Goal: Task Accomplishment & Management: Complete application form

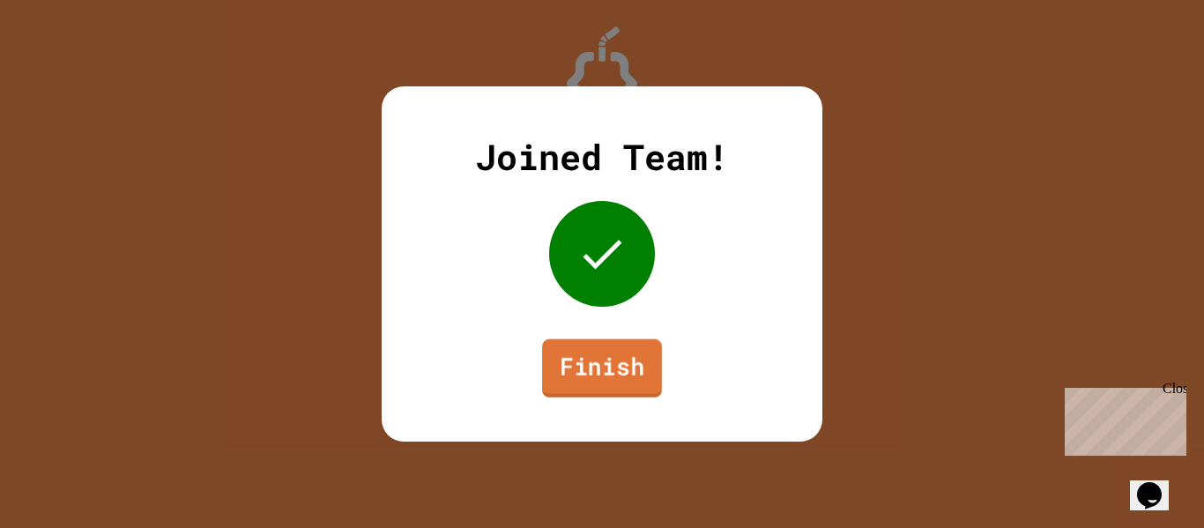
click at [594, 356] on link "Finish" at bounding box center [602, 368] width 120 height 58
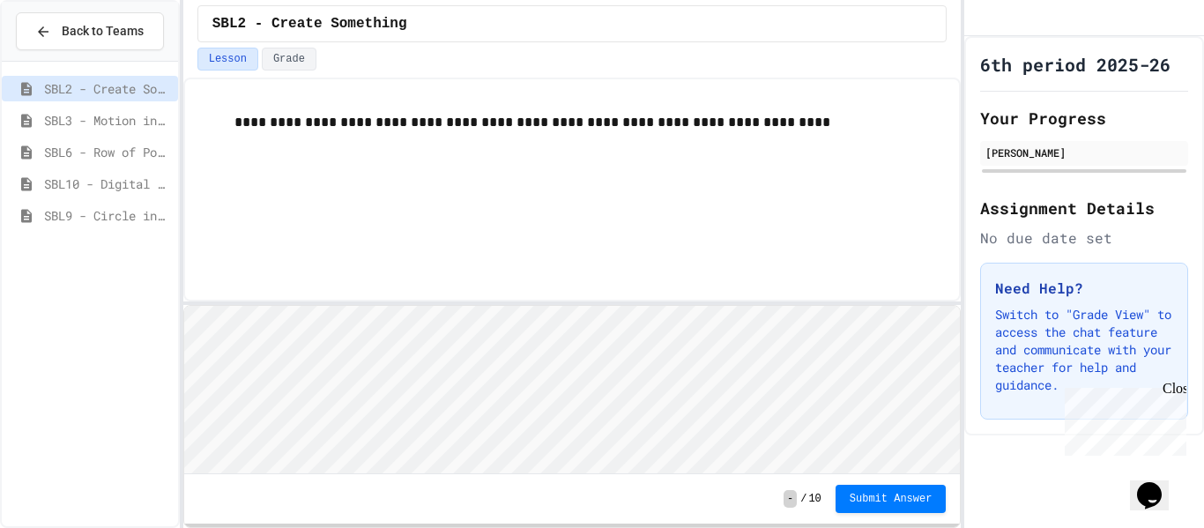
click at [138, 211] on span "SBL9 - Circle in Square Code" at bounding box center [107, 215] width 127 height 19
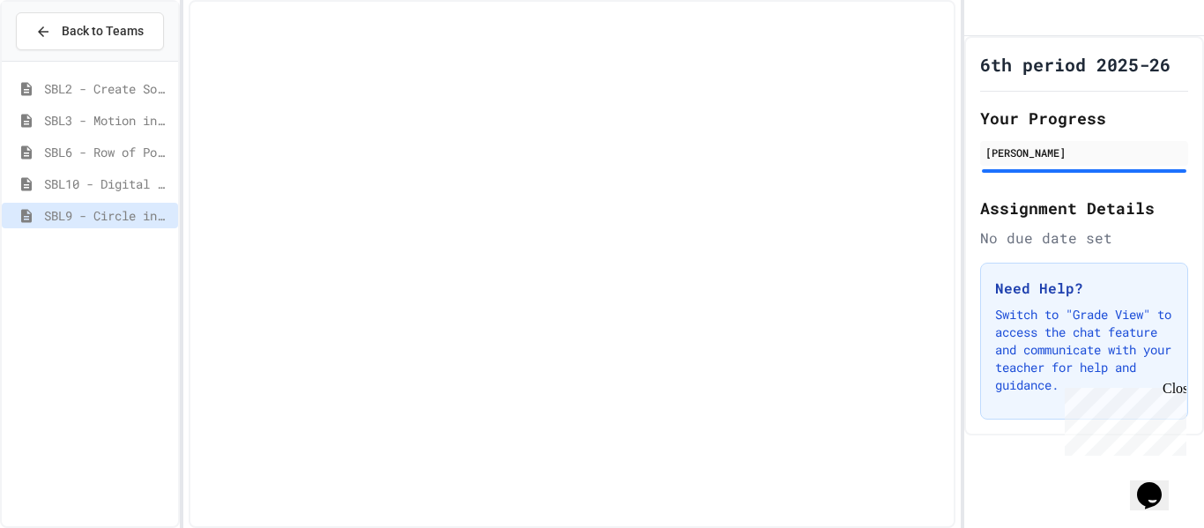
click at [138, 211] on span "SBL9 - Circle in Square Code" at bounding box center [107, 215] width 127 height 19
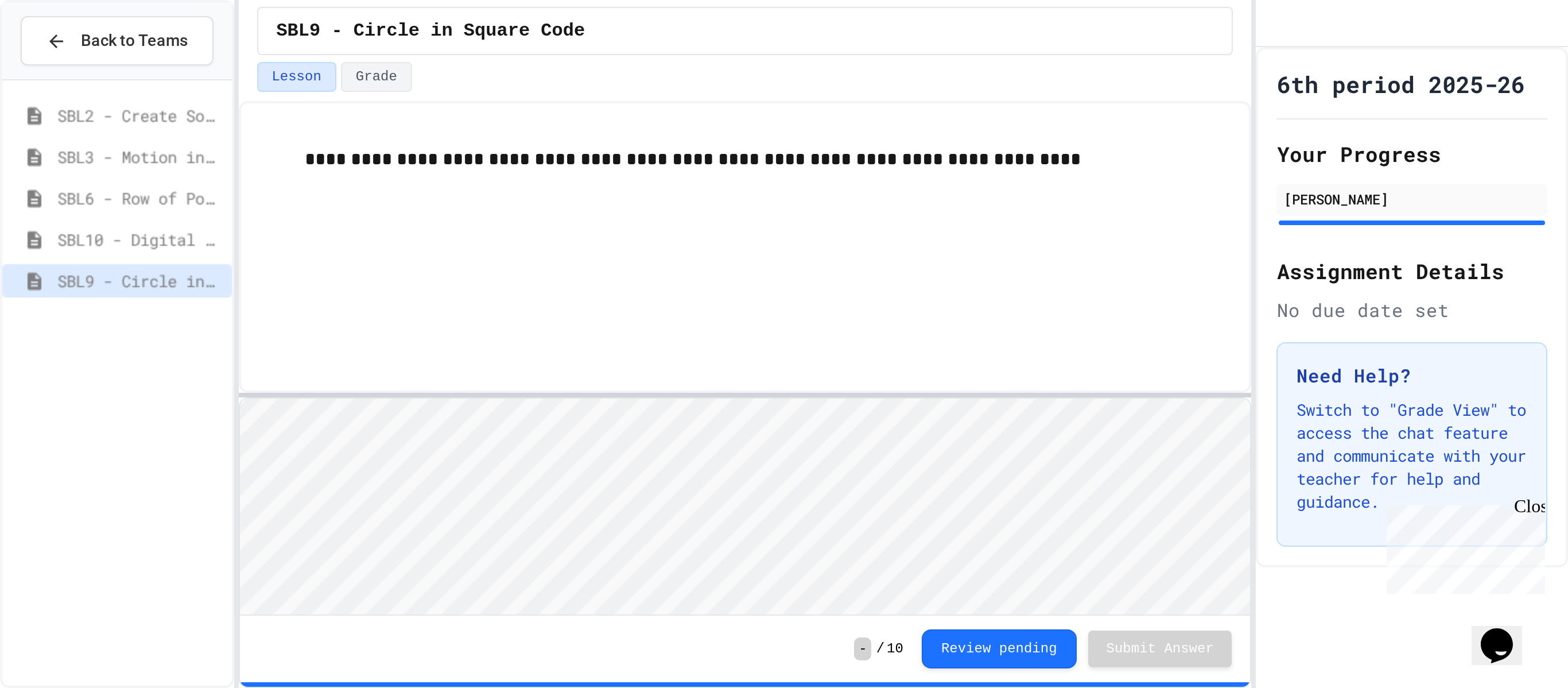
scroll to position [1, 0]
click at [434, 128] on div "**********" at bounding box center [372, 124] width 507 height 146
type textarea "**********"
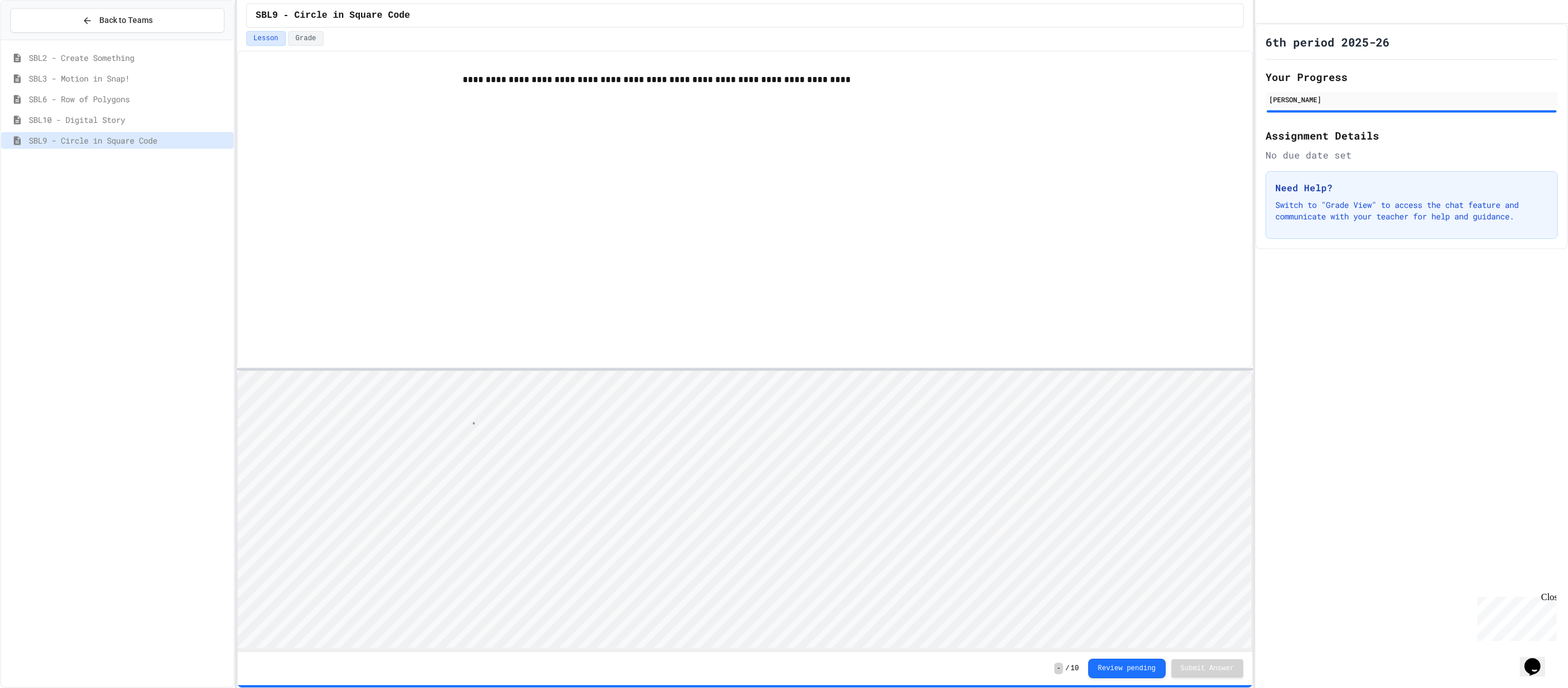
type textarea "***"
type textarea "**********"
click at [783, 343] on button "Review pending" at bounding box center [1127, 668] width 77 height 20
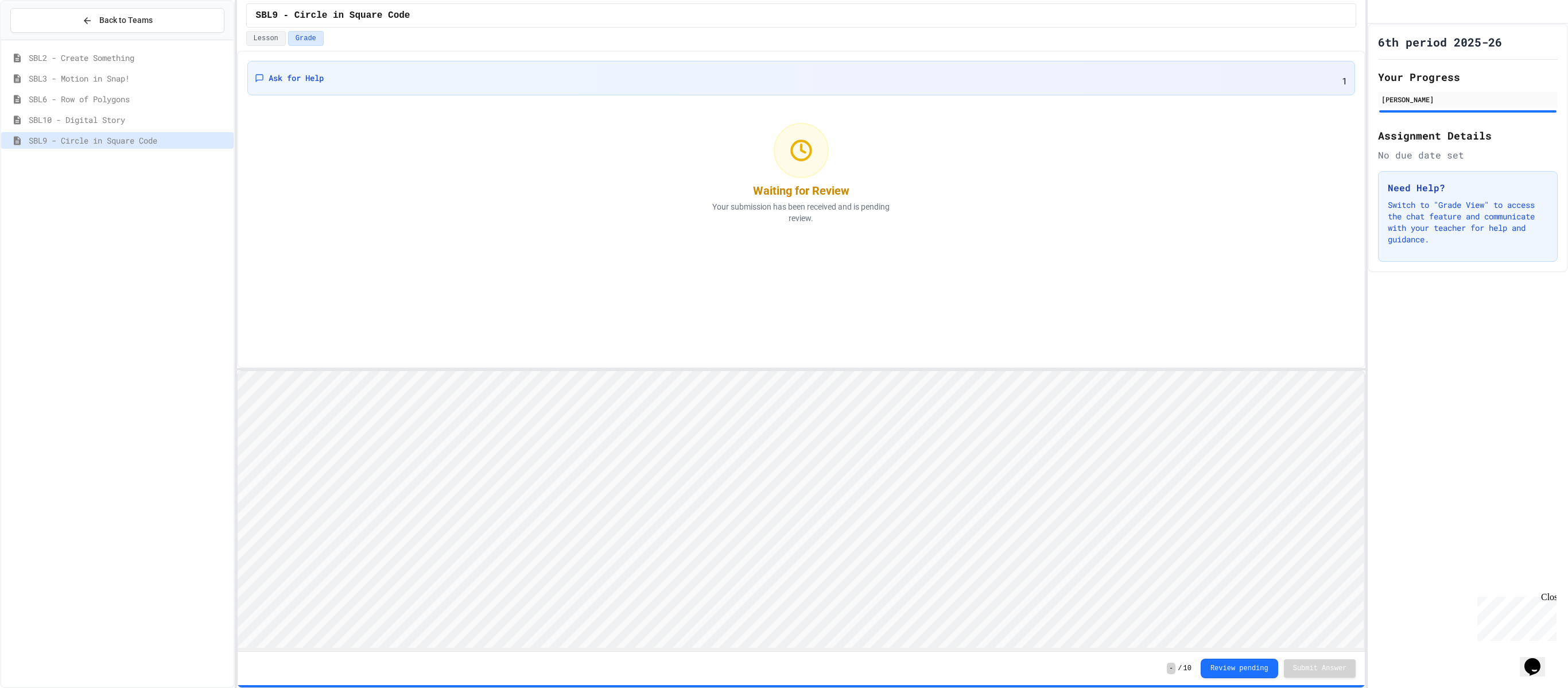
click at [783, 343] on div "Back to Teams SBL2 - Create Something SBL3 - Motion in Snap! SBL6 - Row of Poly…" at bounding box center [784, 344] width 1568 height 688
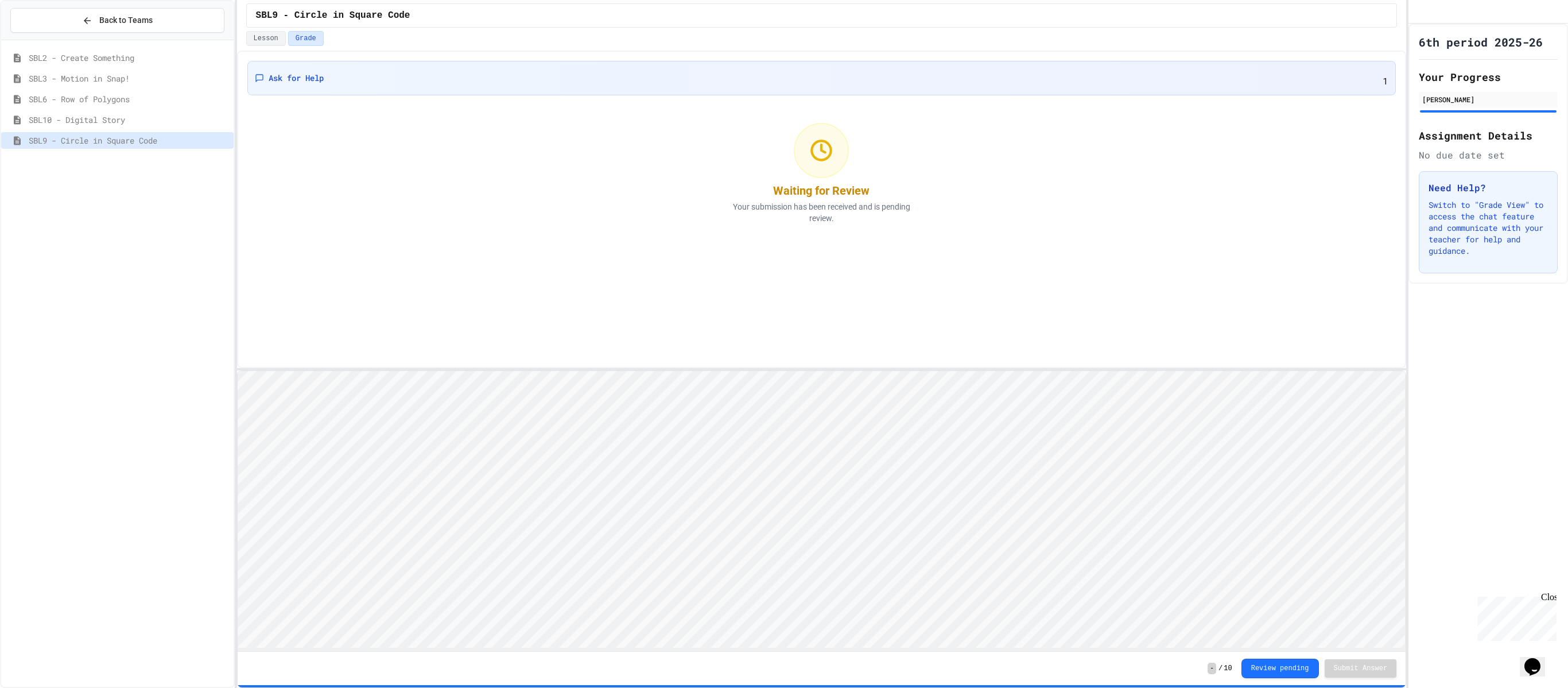
click at [783, 343] on div "- / 10 Review pending Submit Answer" at bounding box center [822, 668] width 1168 height 33
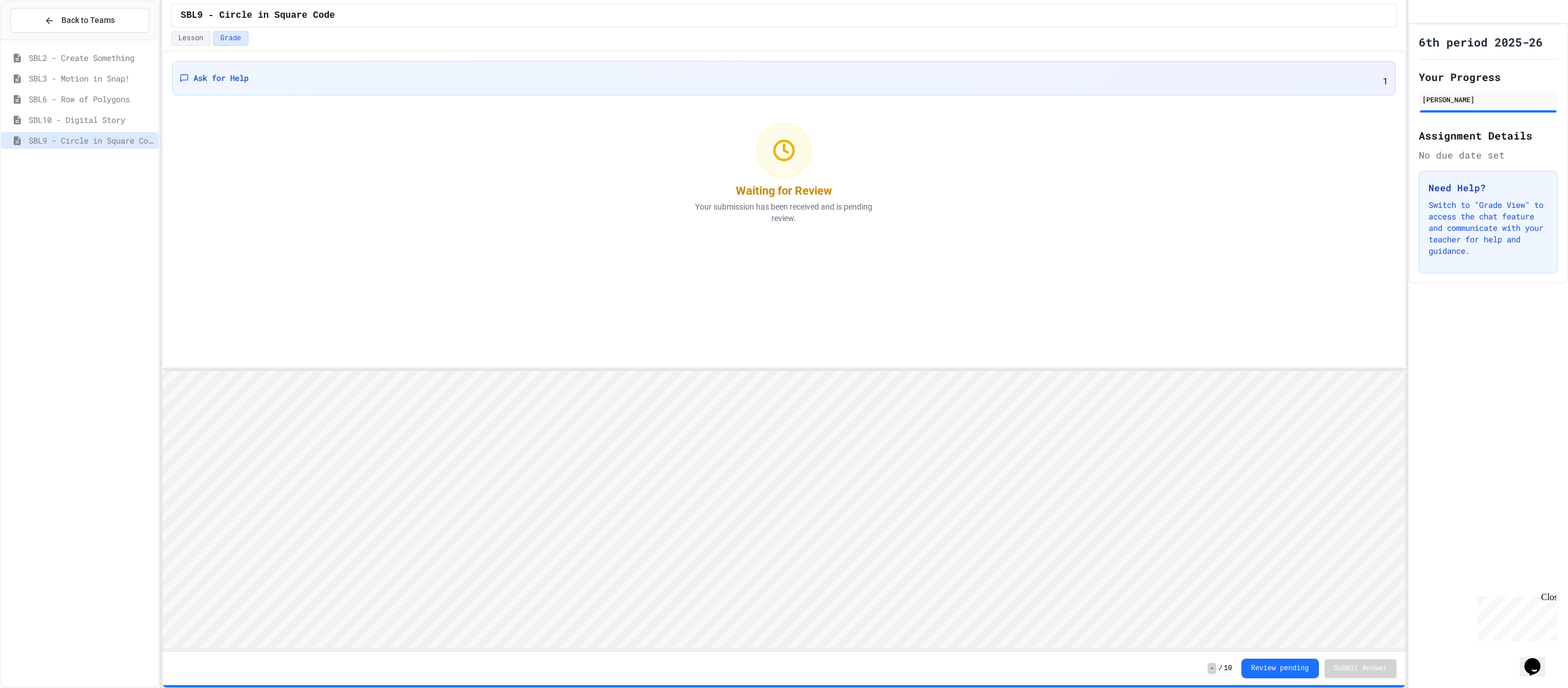
click at [161, 343] on div "Back to Teams SBL2 - Create Something SBL3 - Motion in Snap! SBL6 - Row of Poly…" at bounding box center [784, 344] width 1568 height 688
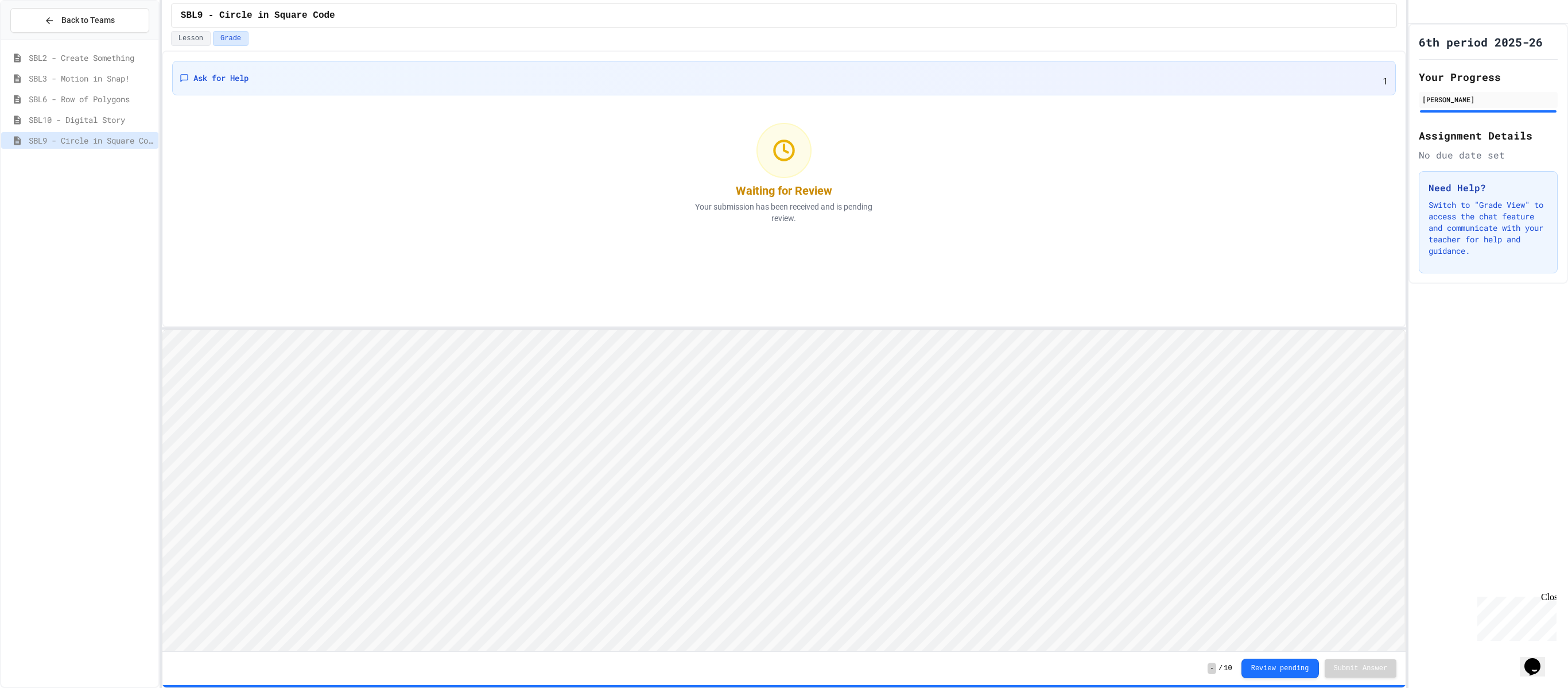
click at [321, 210] on div "Ask for Help 1 Waiting for Review Your submission has been received and is pend…" at bounding box center [784, 369] width 1244 height 637
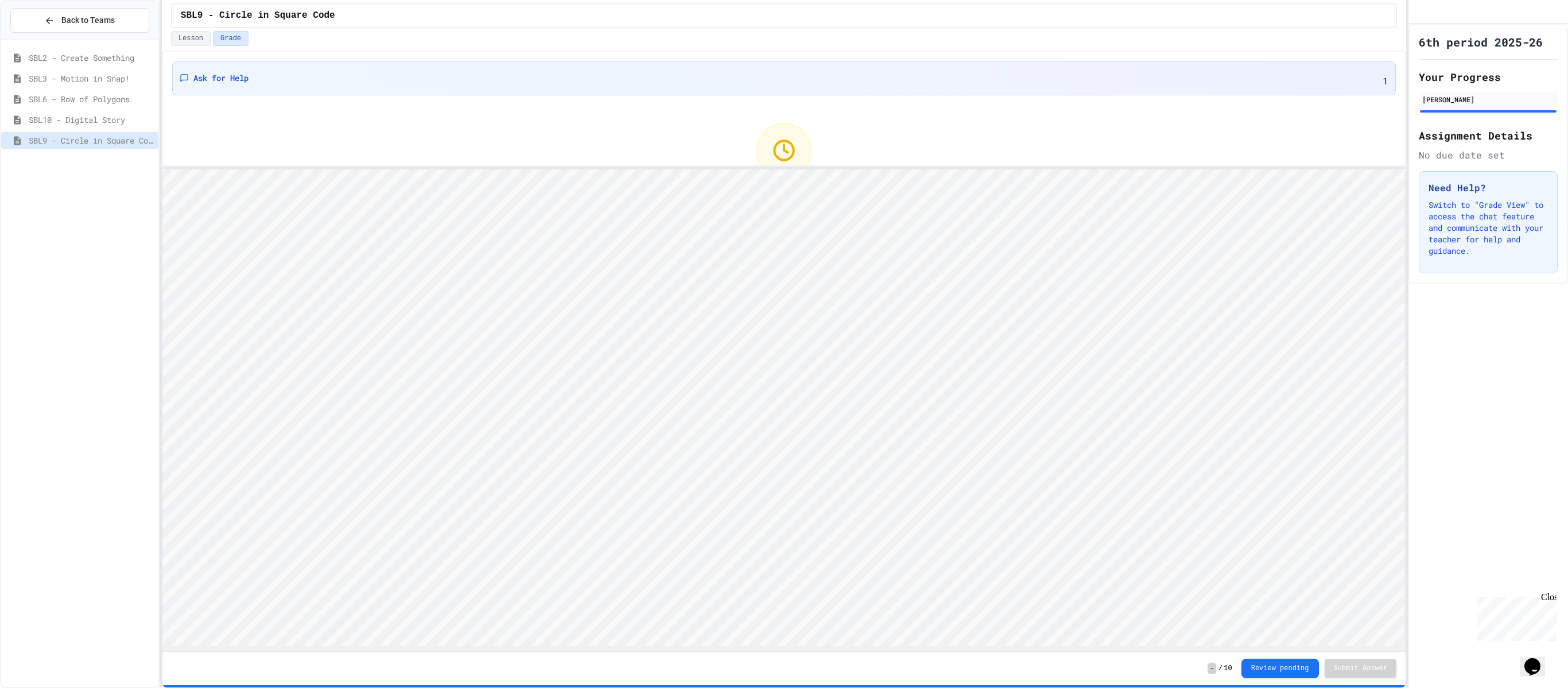
click at [331, 171] on div "Ask for Help 1 Waiting for Review Your submission has been received and is pend…" at bounding box center [784, 369] width 1244 height 637
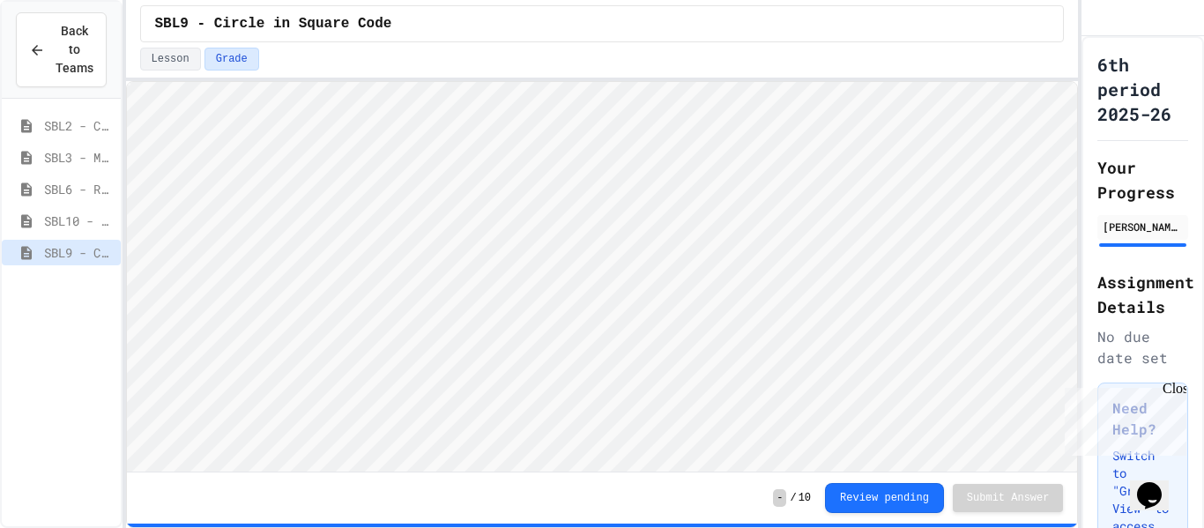
click at [598, 2] on div "SBL9 - Circle in Square Code Lesson Grade Ask for Help 1 Waiting for Review You…" at bounding box center [602, 264] width 953 height 528
click at [860, 488] on button "Review pending" at bounding box center [884, 498] width 119 height 30
click at [1180, 397] on div "Close" at bounding box center [1173, 392] width 22 height 22
click at [948, 496] on div "Review pending Submit Answer" at bounding box center [944, 498] width 238 height 30
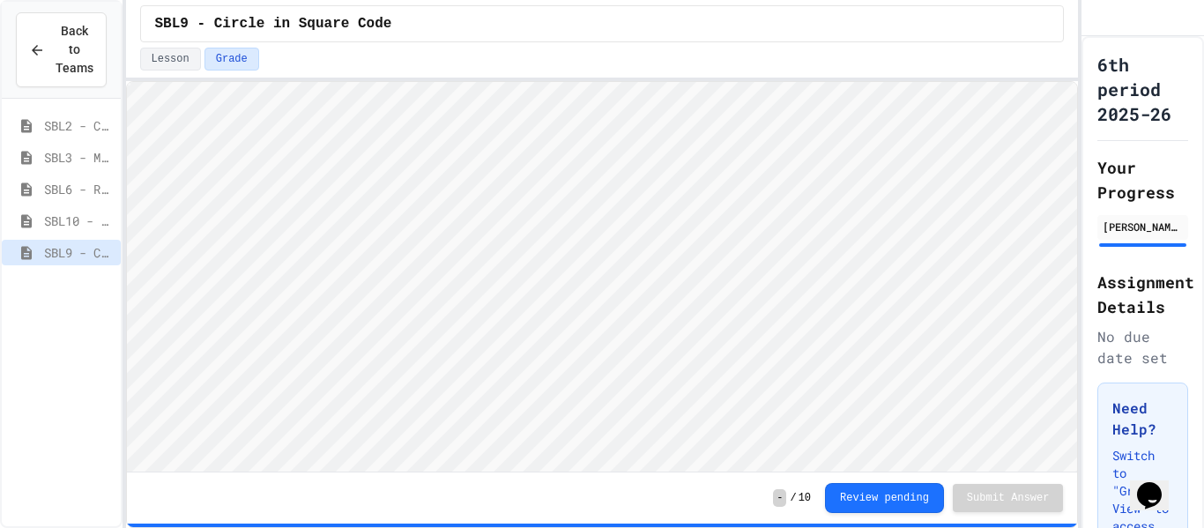
click at [941, 496] on button "Review pending" at bounding box center [884, 498] width 119 height 30
click at [182, 54] on button "Lesson" at bounding box center [170, 59] width 61 height 23
click at [236, 66] on button "Grade" at bounding box center [231, 59] width 55 height 23
click at [846, 510] on button "Review pending" at bounding box center [884, 496] width 119 height 30
click at [860, 500] on button "Review pending" at bounding box center [884, 496] width 119 height 30
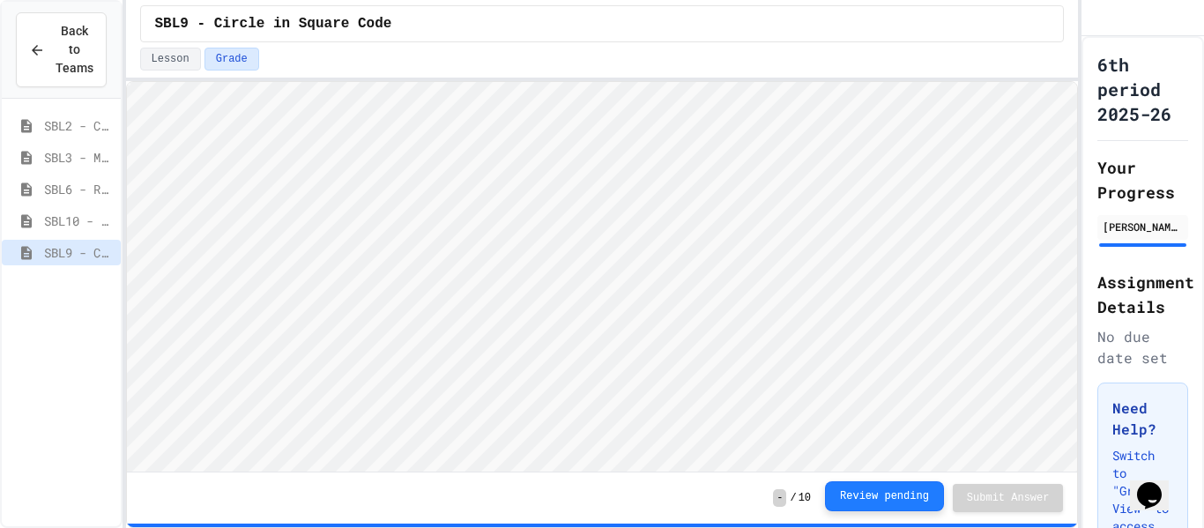
click at [860, 500] on button "Review pending" at bounding box center [884, 496] width 119 height 30
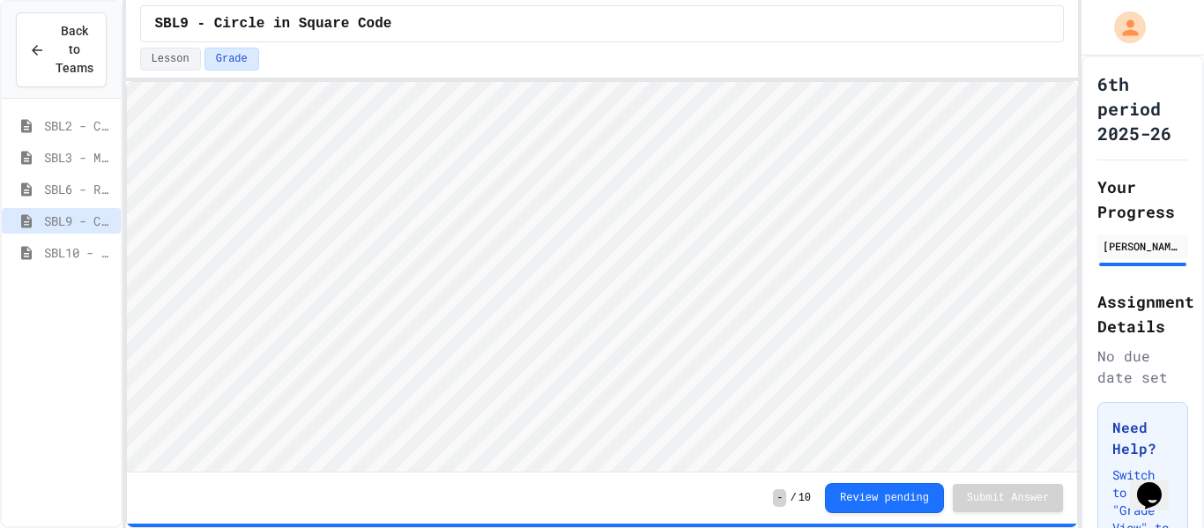
scroll to position [2, 0]
click at [1014, 483] on div "Review pending Submit Answer" at bounding box center [944, 498] width 238 height 30
click at [85, 220] on span "SBL9 - Circle in Square Code" at bounding box center [79, 221] width 70 height 19
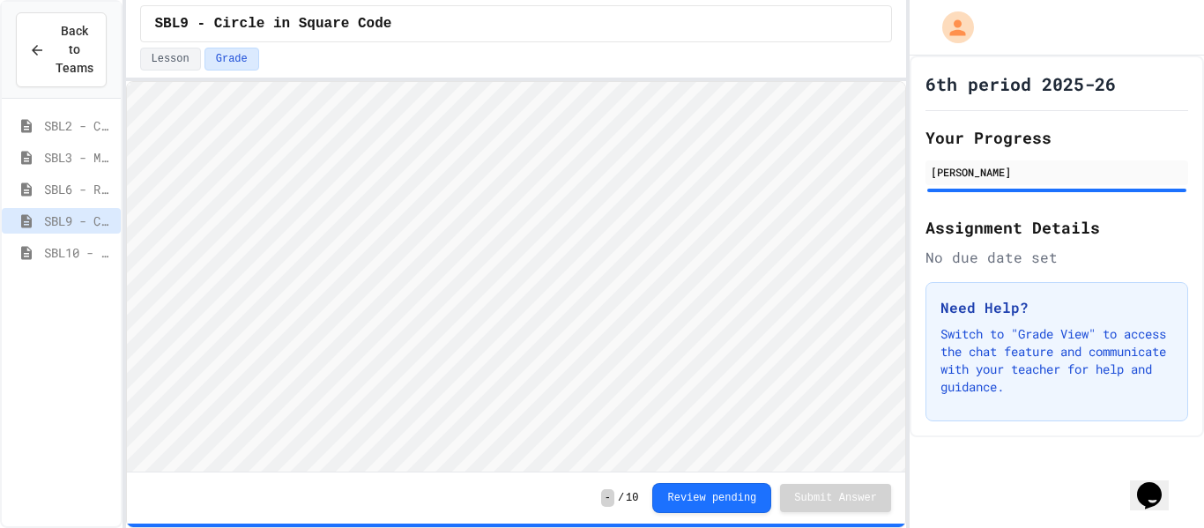
click at [897, 263] on div "Back to Teams SBL2 - Create Something SBL3 - Motion in Snap! SBL6 - Row of Poly…" at bounding box center [602, 264] width 1204 height 528
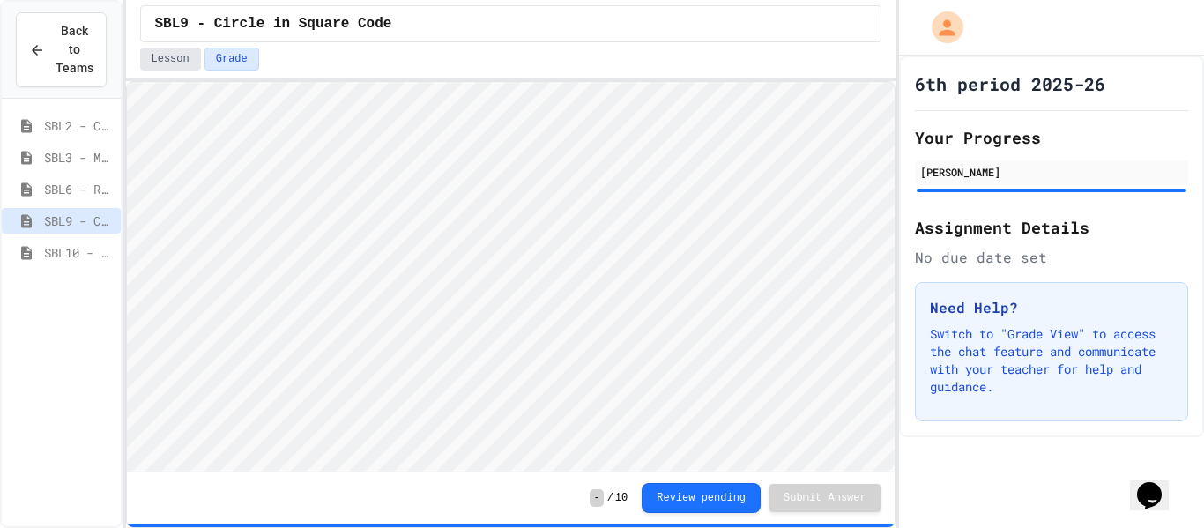
click at [196, 49] on button "Lesson" at bounding box center [170, 59] width 61 height 23
click at [244, 57] on button "Grade" at bounding box center [231, 59] width 55 height 23
click at [1048, 197] on div "6th period 2025-26 Your Progress Emma Nikolic Assignment Details No due date se…" at bounding box center [1051, 247] width 305 height 382
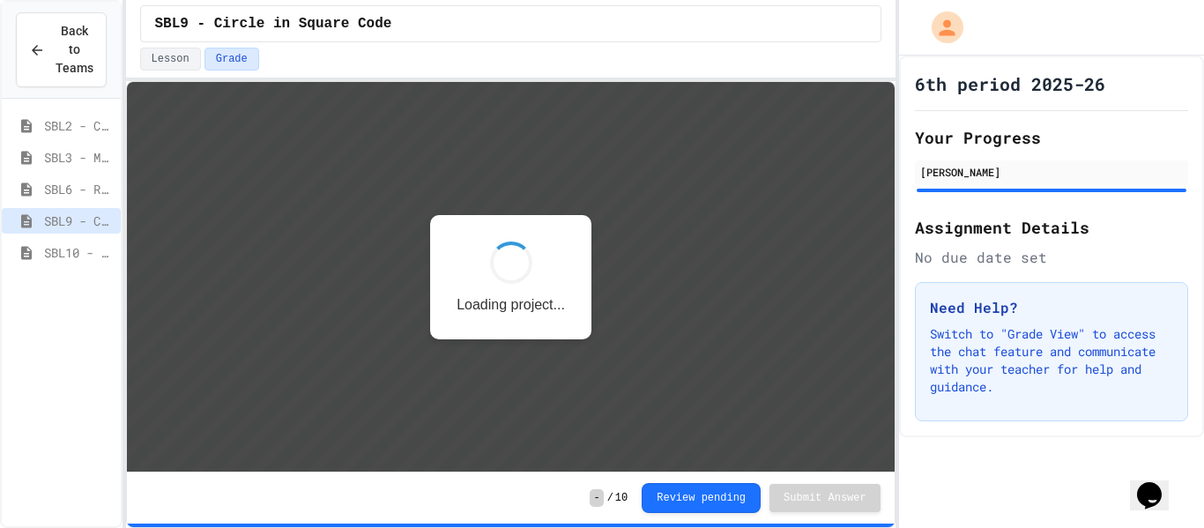
scroll to position [2, 0]
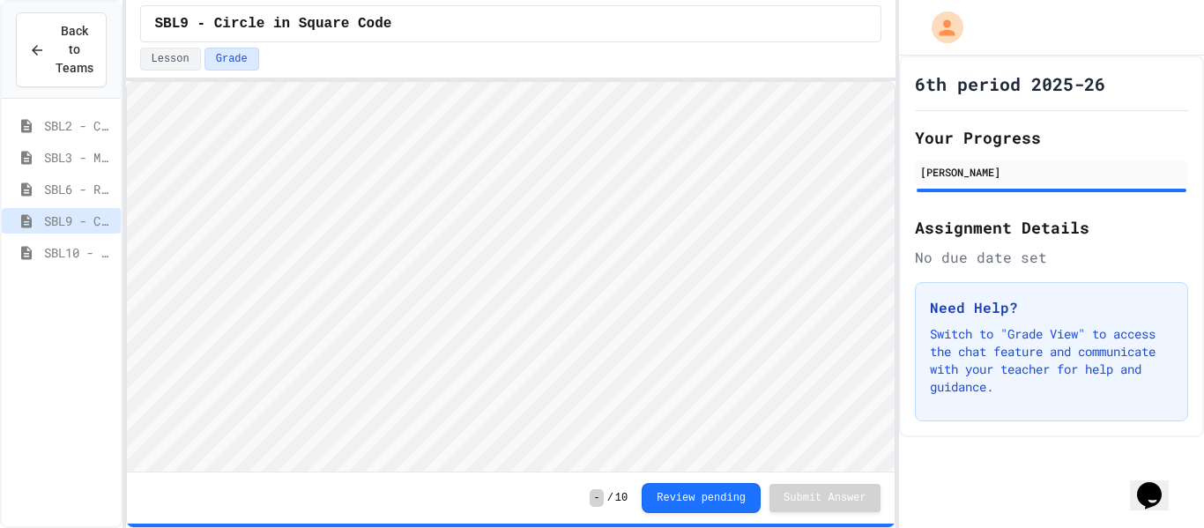
click at [835, 479] on div "- / 10 Review pending Submit Answer" at bounding box center [511, 497] width 768 height 51
click at [621, 79] on div at bounding box center [510, 80] width 769 height 4
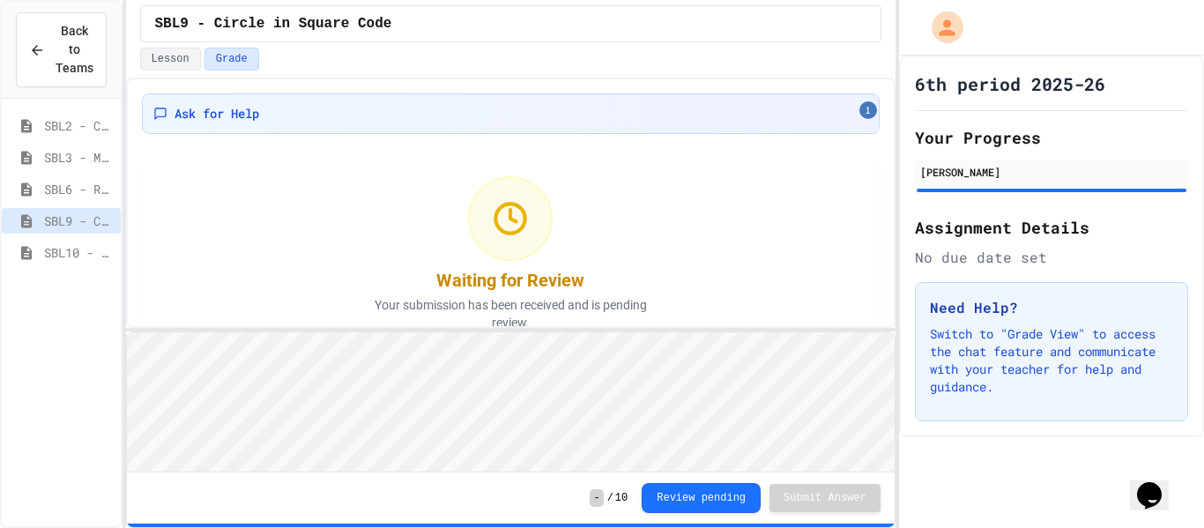
click at [605, 328] on div "SBL9 - Circle in Square Code Lesson Grade Ask for Help 1 Waiting for Review You…" at bounding box center [510, 264] width 769 height 528
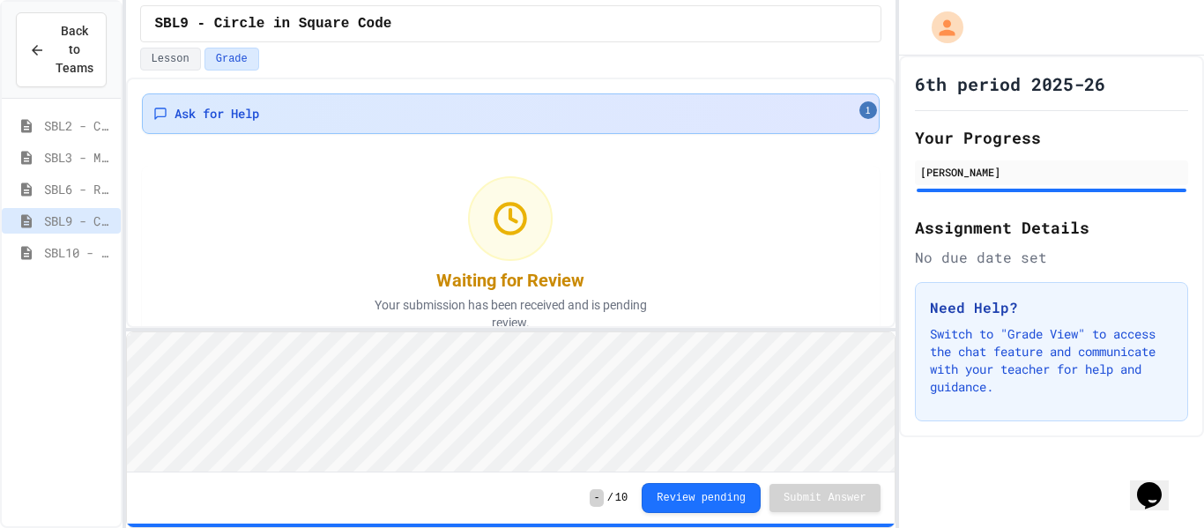
click at [859, 112] on span "1" at bounding box center [868, 110] width 18 height 18
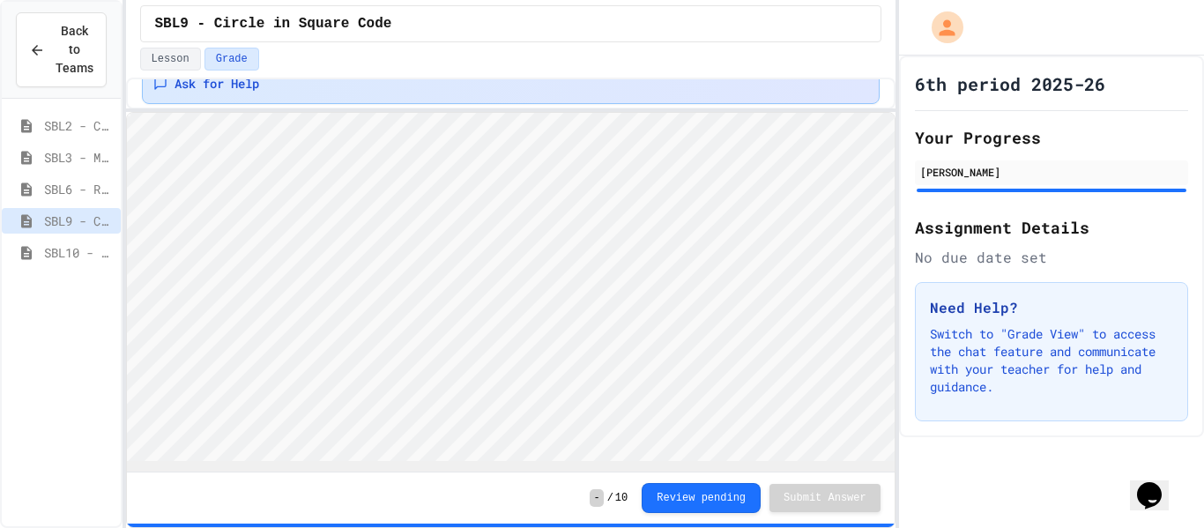
click at [816, 93] on div "Ask for Help Waiting for Review Your submission has been received and is pendin…" at bounding box center [510, 303] width 769 height 450
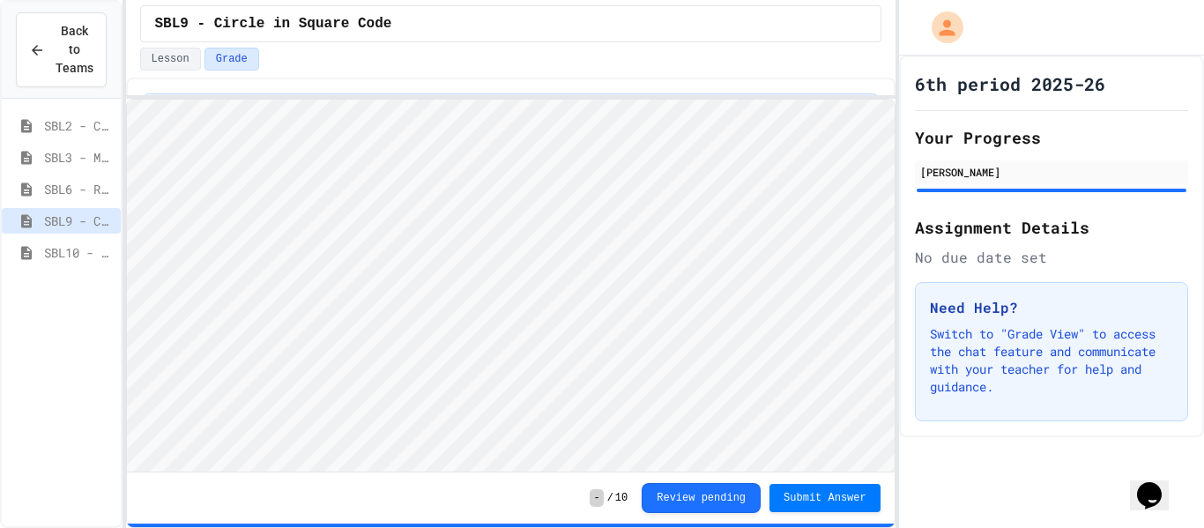
scroll to position [0, 0]
click at [828, 505] on button "Submit Answer" at bounding box center [824, 496] width 111 height 28
